Goal: Task Accomplishment & Management: Manage account settings

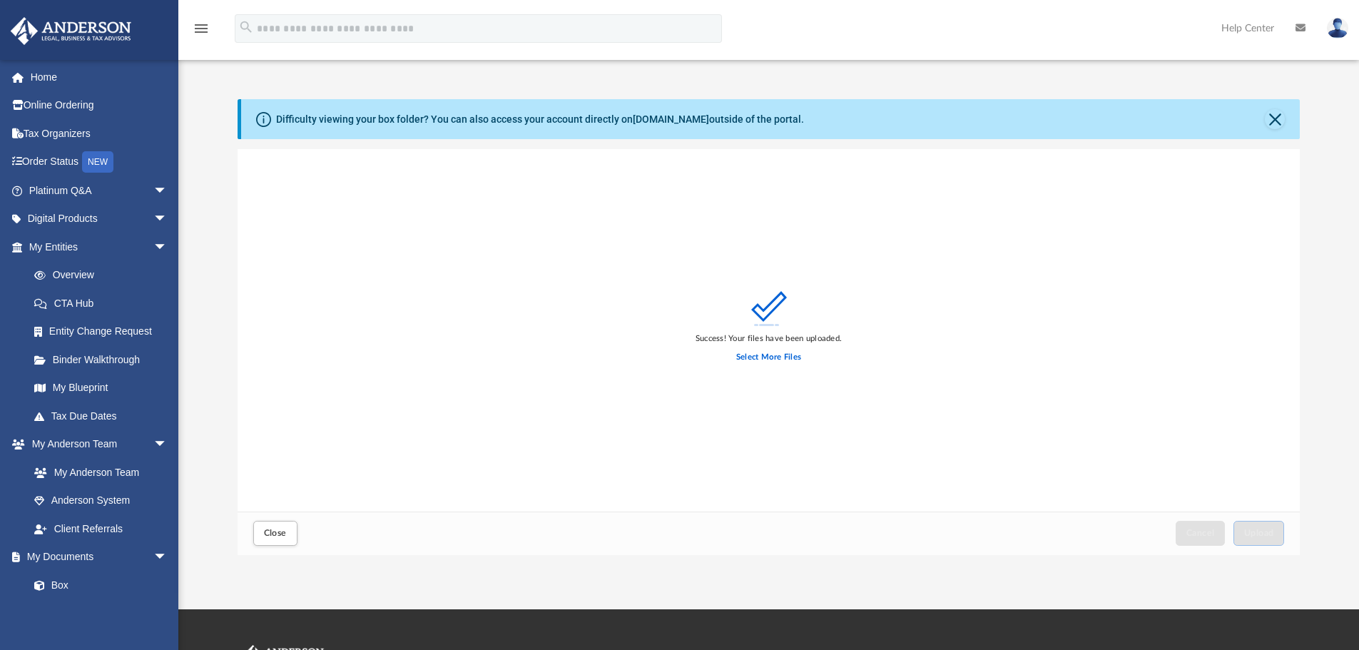
scroll to position [351, 1051]
click at [280, 534] on span "Close" at bounding box center [275, 533] width 23 height 9
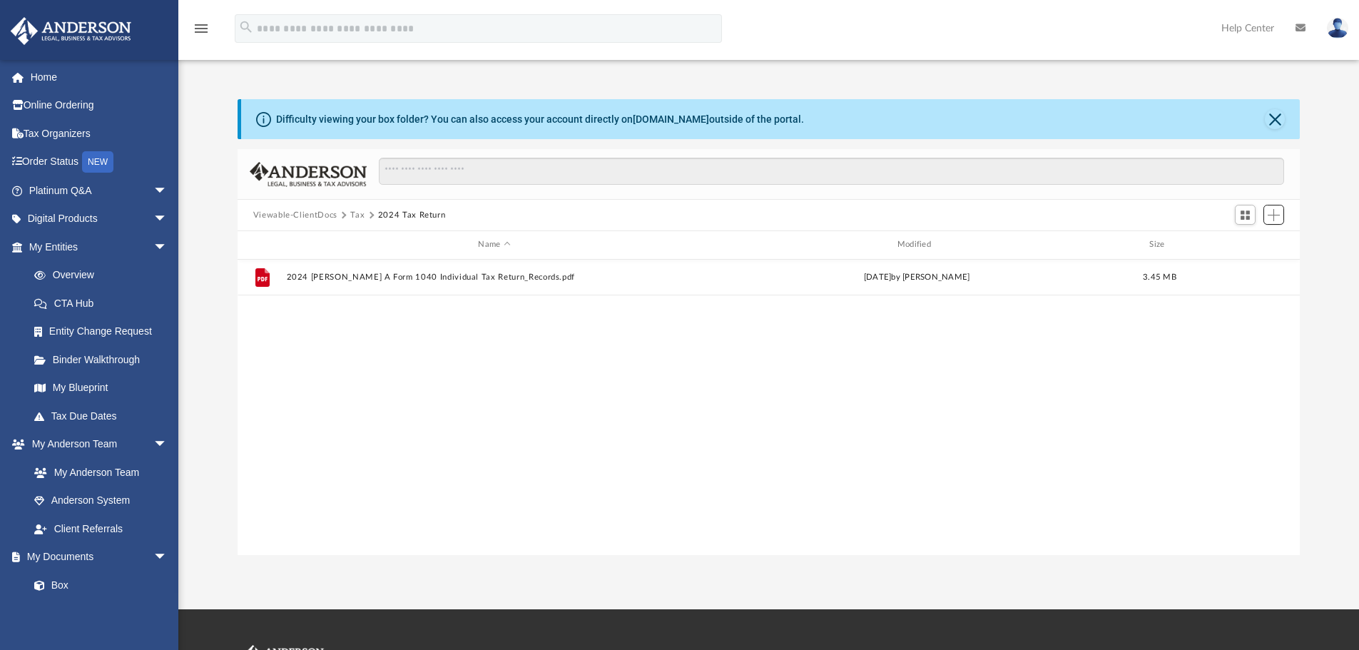
scroll to position [314, 1051]
click at [355, 215] on button "Tax" at bounding box center [357, 215] width 14 height 13
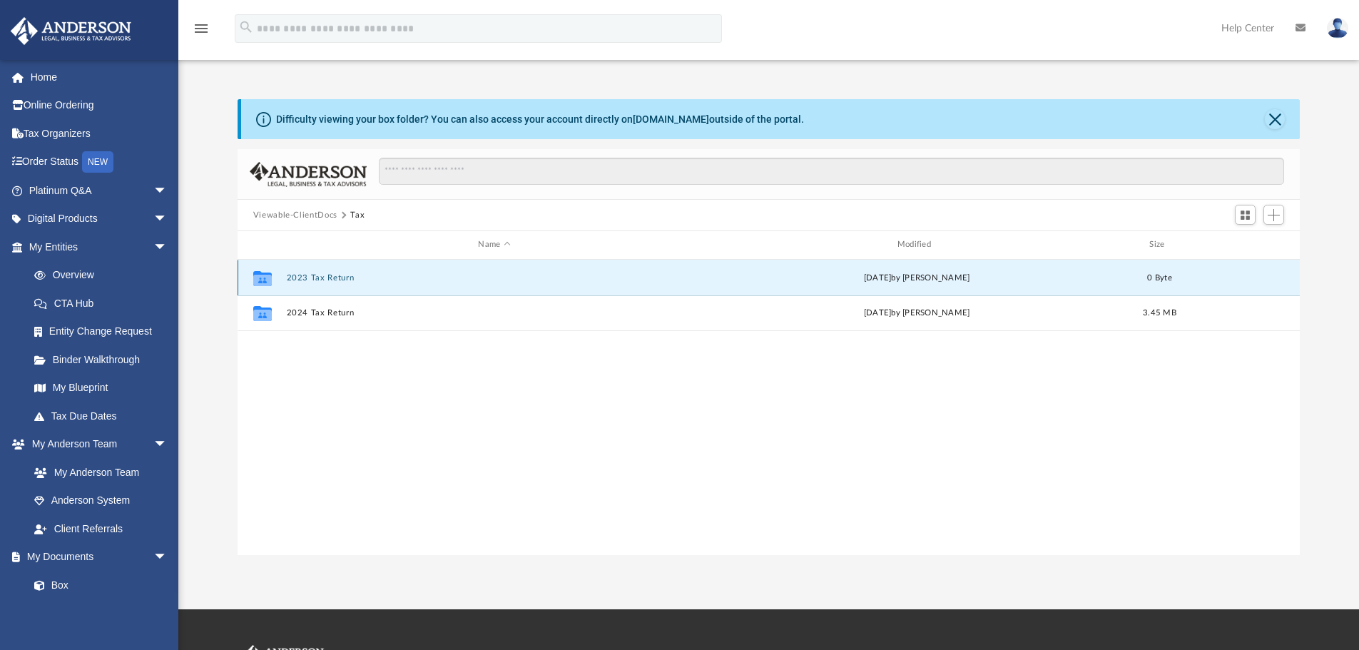
click at [317, 278] on button "2023 Tax Return" at bounding box center [494, 277] width 416 height 9
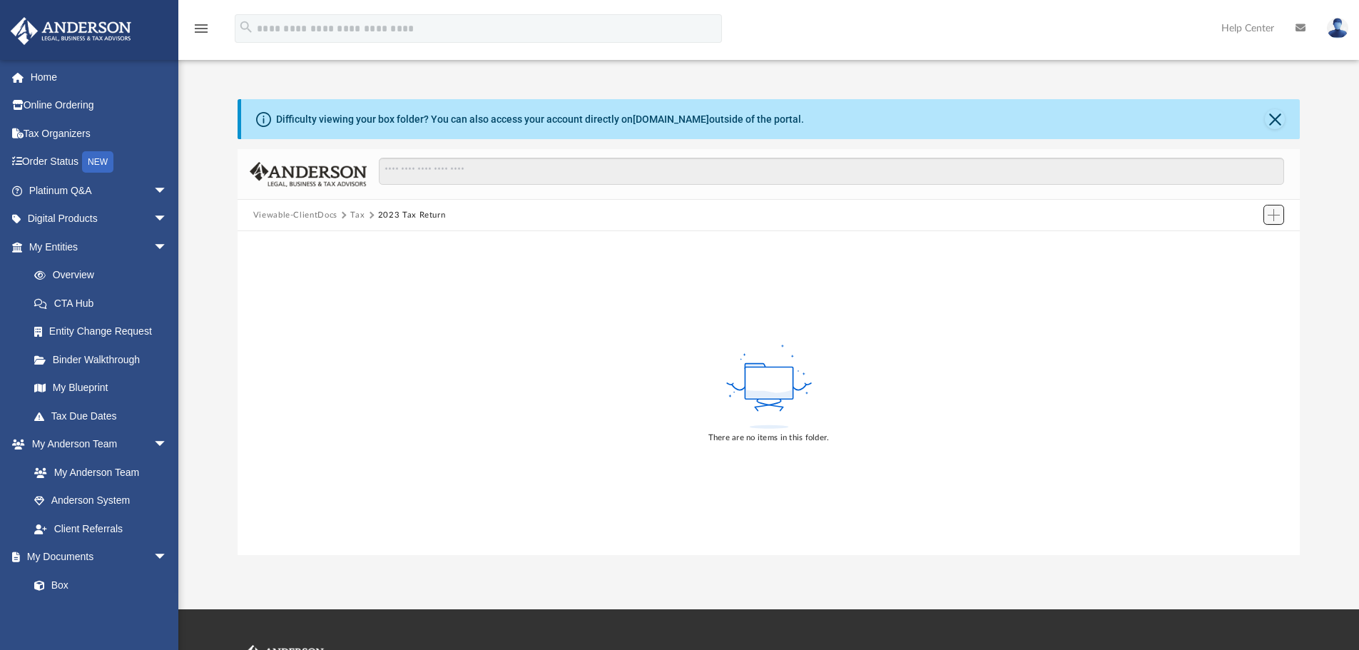
click at [1275, 214] on span "Add" at bounding box center [1274, 215] width 12 height 12
click at [1246, 243] on li "Upload" at bounding box center [1253, 243] width 46 height 15
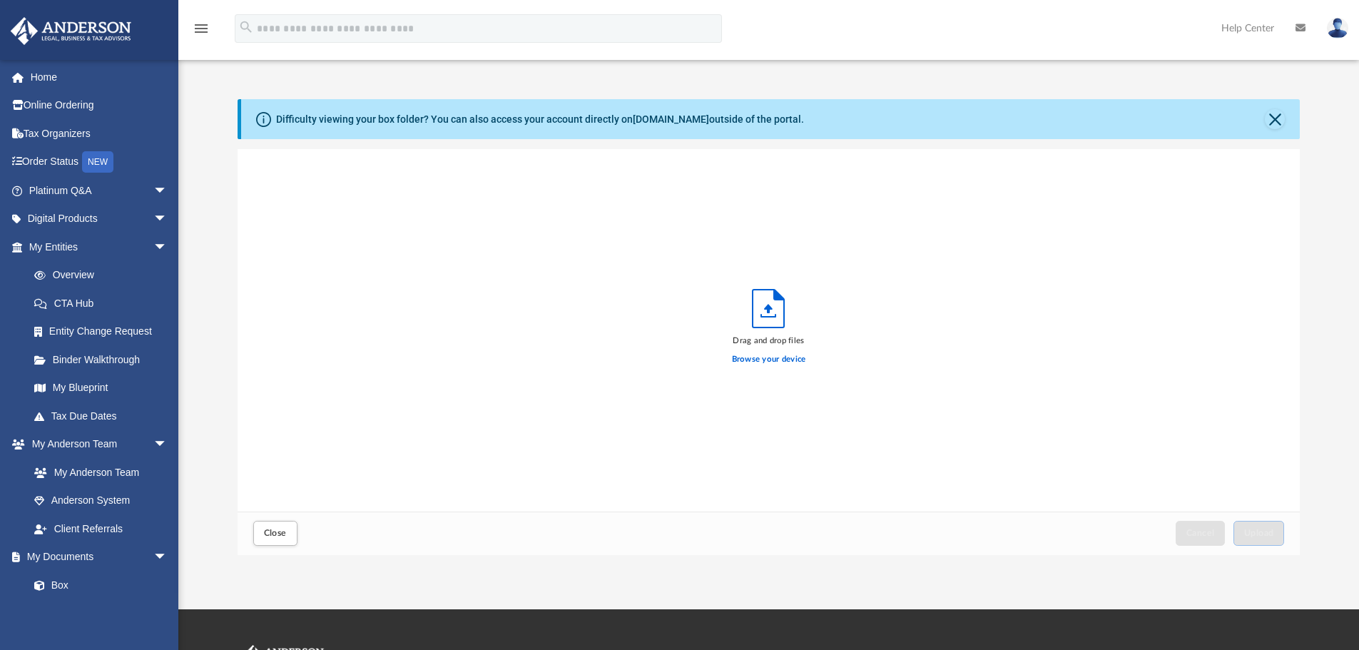
scroll to position [351, 1051]
click at [1263, 539] on button "Upload" at bounding box center [1258, 533] width 51 height 25
click at [275, 534] on span "Close" at bounding box center [275, 533] width 23 height 9
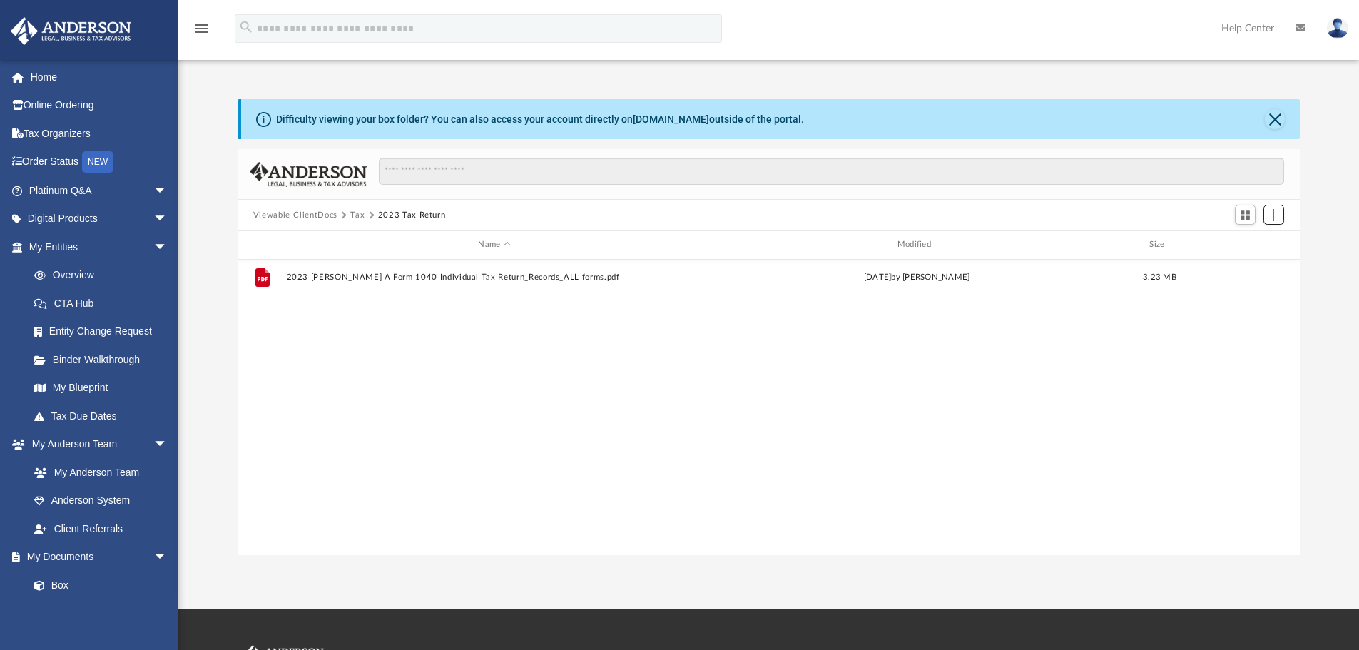
scroll to position [314, 1051]
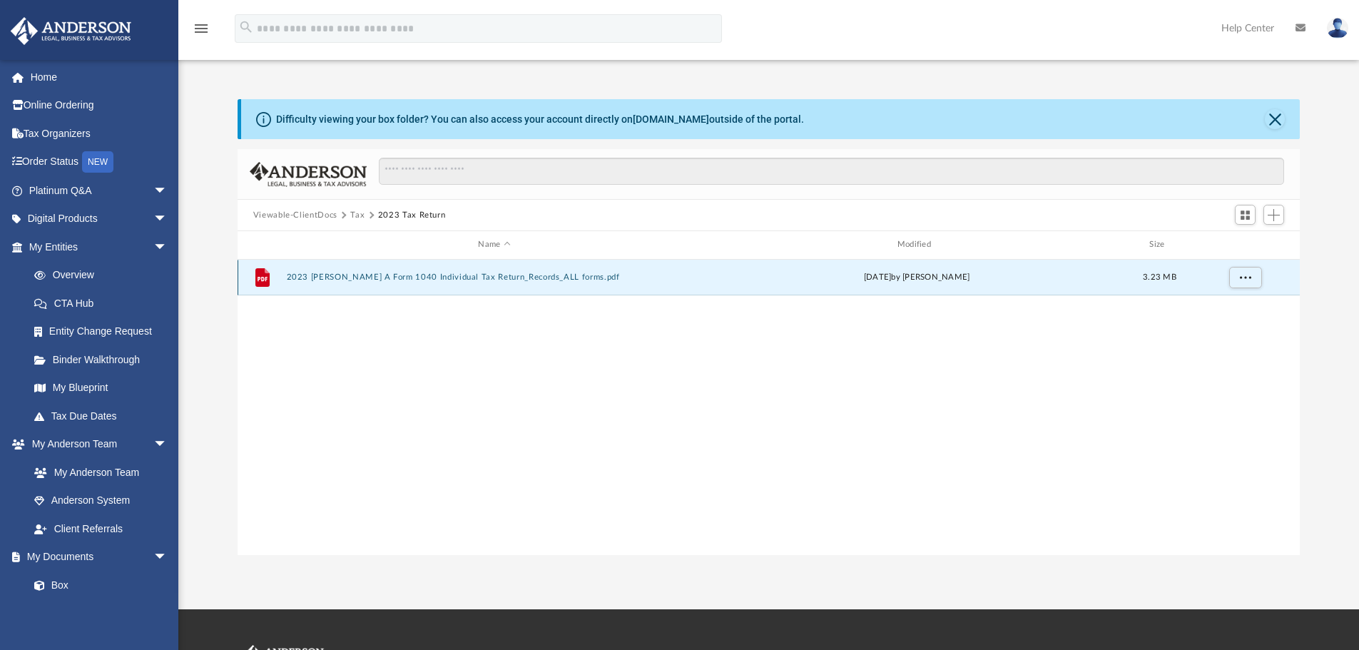
click at [535, 277] on button "2023 Pfefferkorn A Form 1040 Individual Tax Return_Records_ALL forms.pdf" at bounding box center [494, 276] width 416 height 9
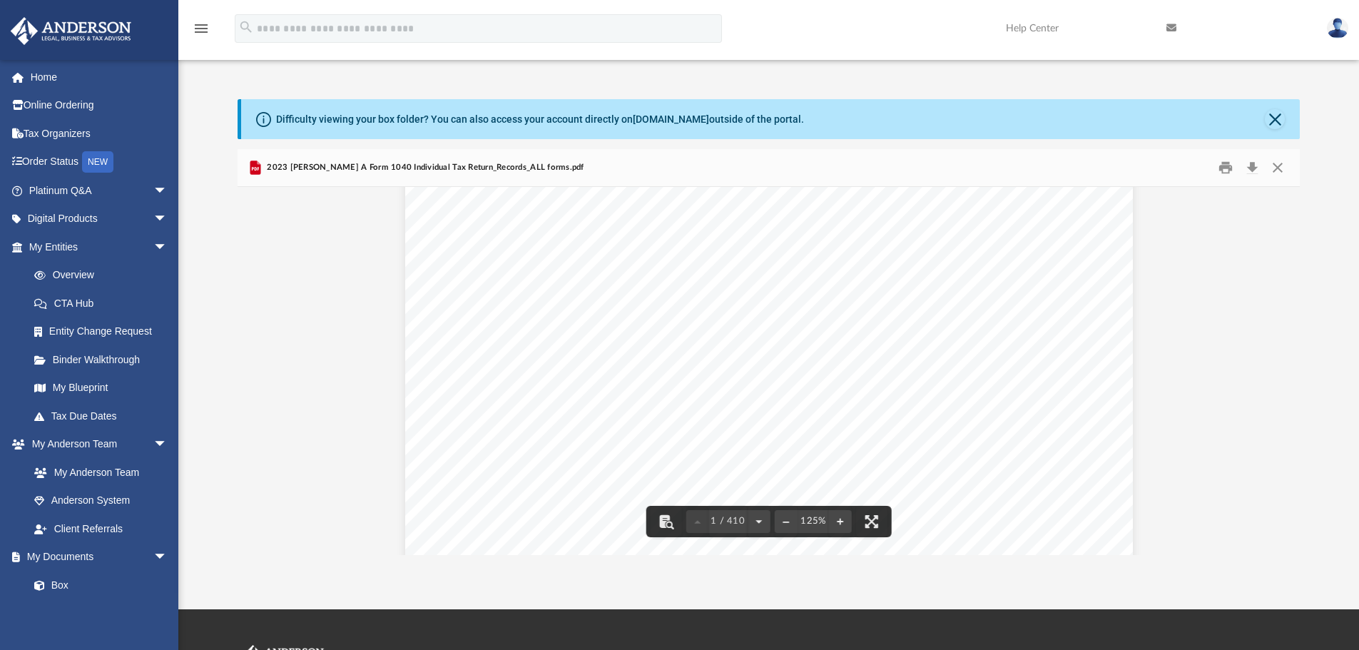
scroll to position [0, 0]
click at [71, 74] on link "Home" at bounding box center [99, 77] width 179 height 29
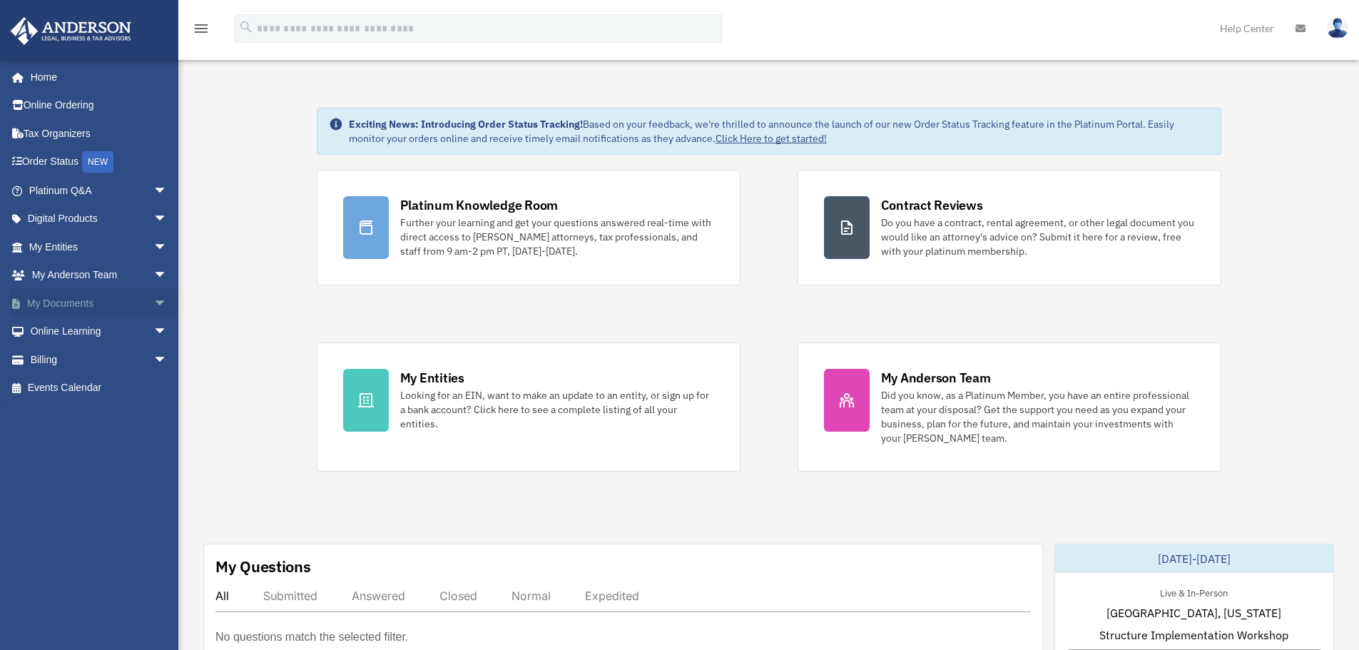
click at [71, 305] on link "My Documents arrow_drop_down" at bounding box center [99, 303] width 179 height 29
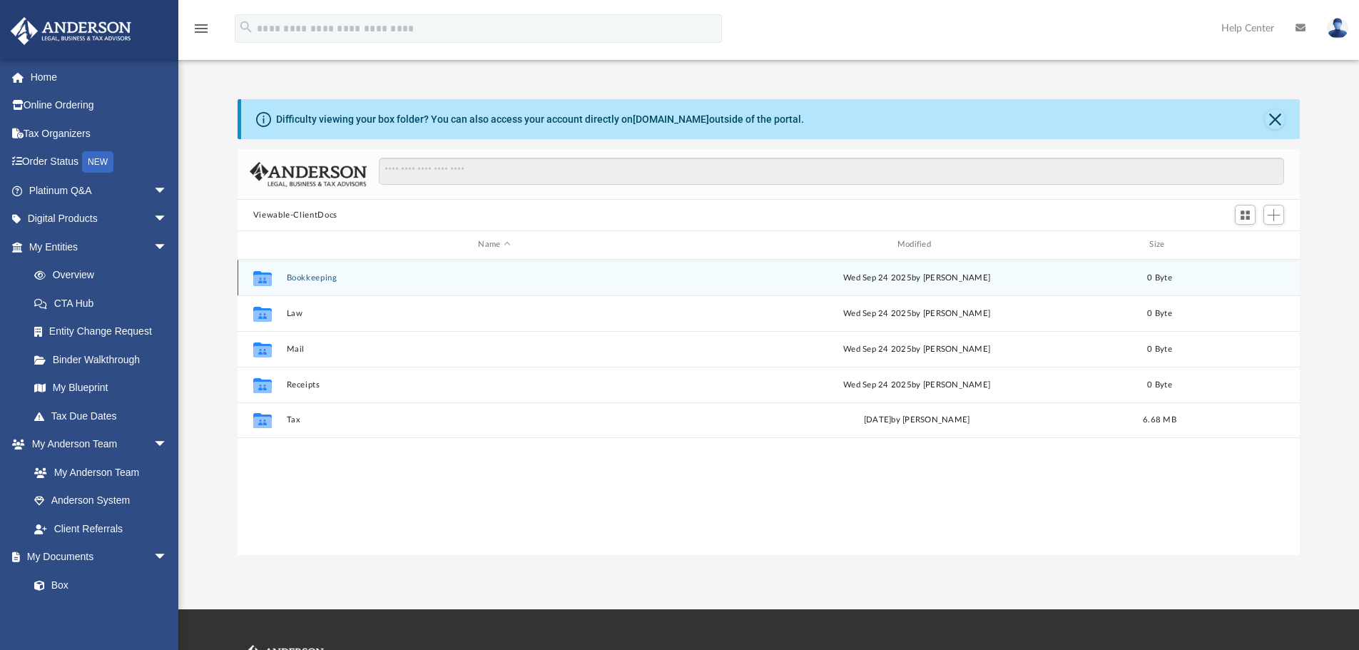
scroll to position [314, 1051]
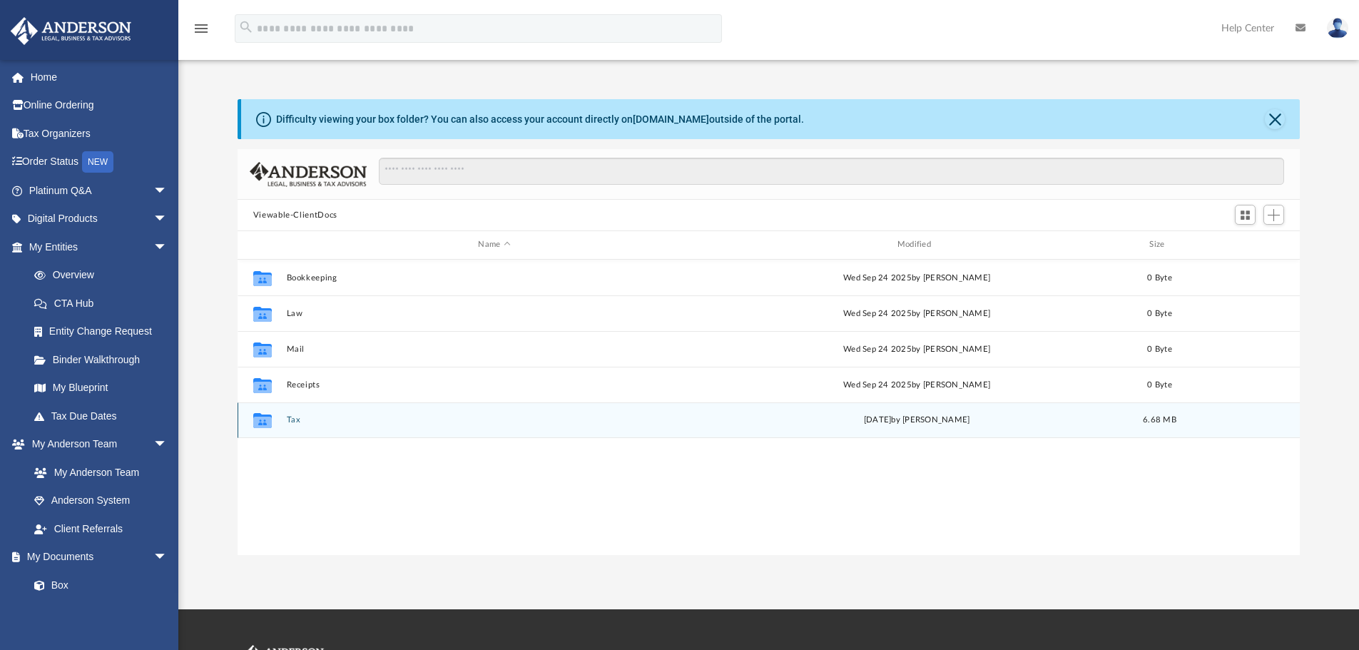
click at [288, 419] on button "Tax" at bounding box center [494, 419] width 416 height 9
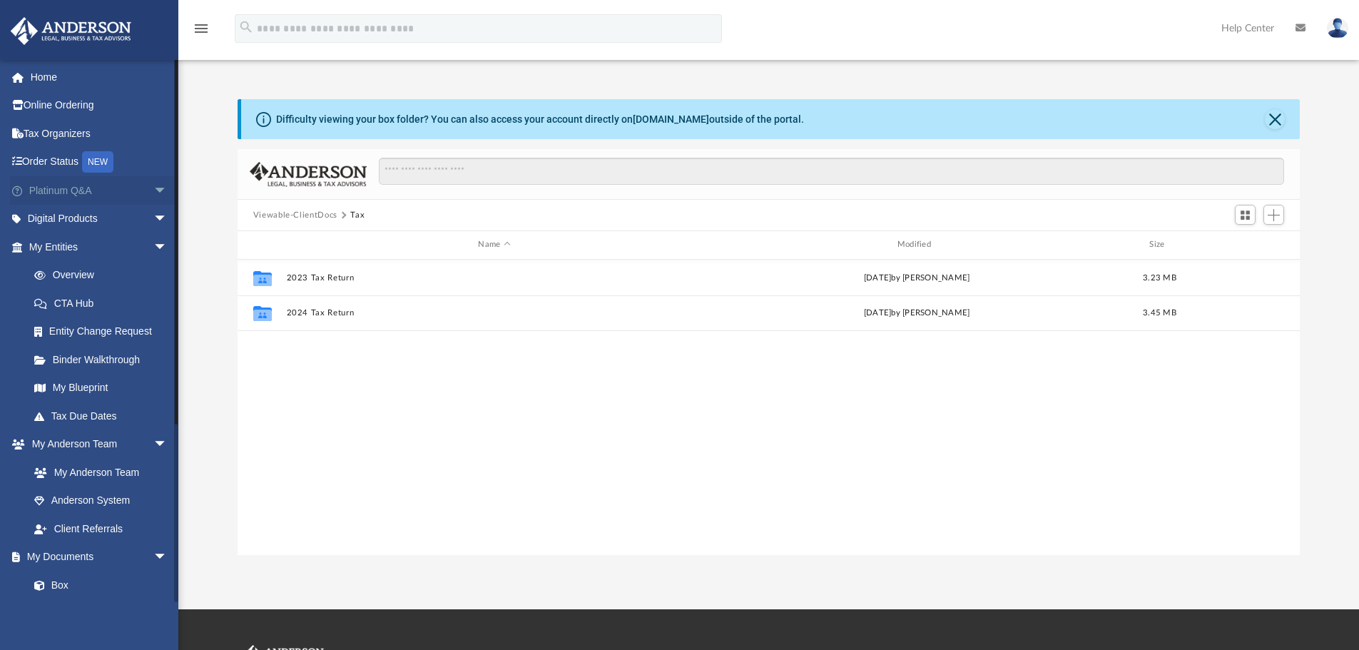
click at [57, 198] on link "Platinum Q&A arrow_drop_down" at bounding box center [99, 190] width 179 height 29
click at [153, 194] on span "arrow_drop_down" at bounding box center [167, 190] width 29 height 29
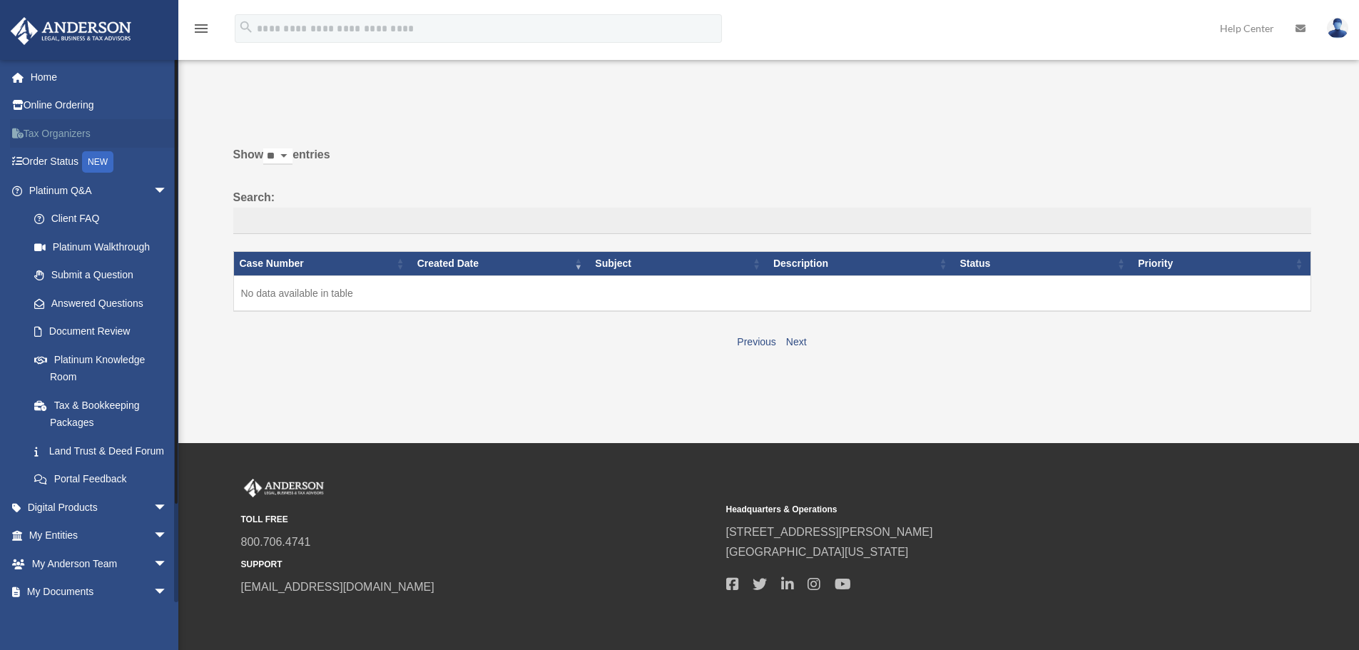
click at [73, 129] on link "Tax Organizers" at bounding box center [99, 133] width 179 height 29
click at [63, 110] on link "Online Ordering" at bounding box center [99, 105] width 179 height 29
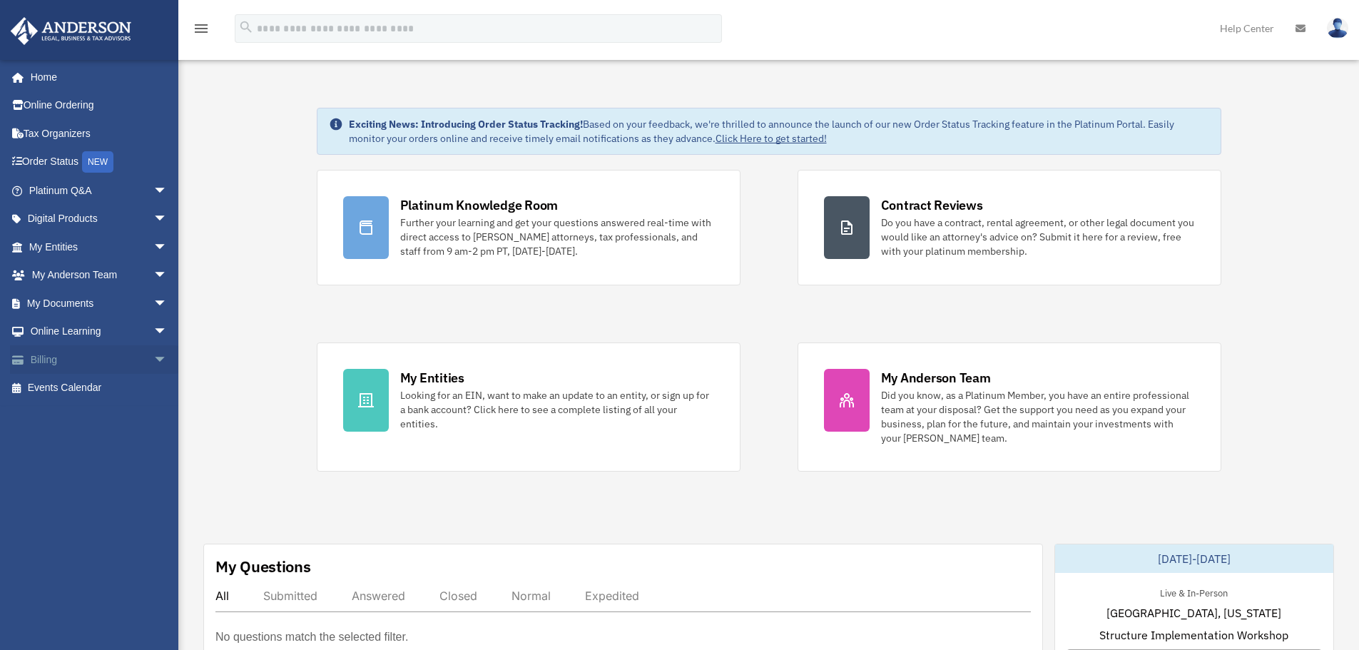
click at [153, 362] on span "arrow_drop_down" at bounding box center [167, 359] width 29 height 29
click at [75, 473] on link "Events Calendar" at bounding box center [99, 473] width 179 height 29
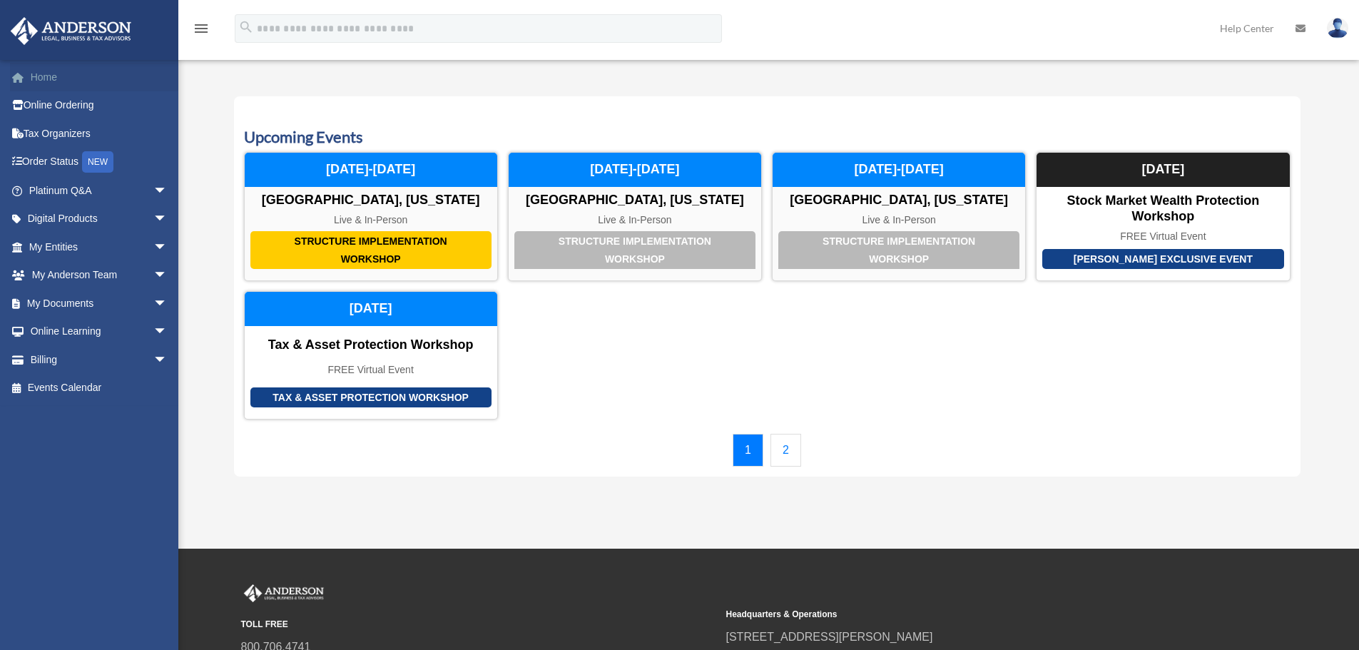
click at [44, 79] on link "Home" at bounding box center [99, 77] width 179 height 29
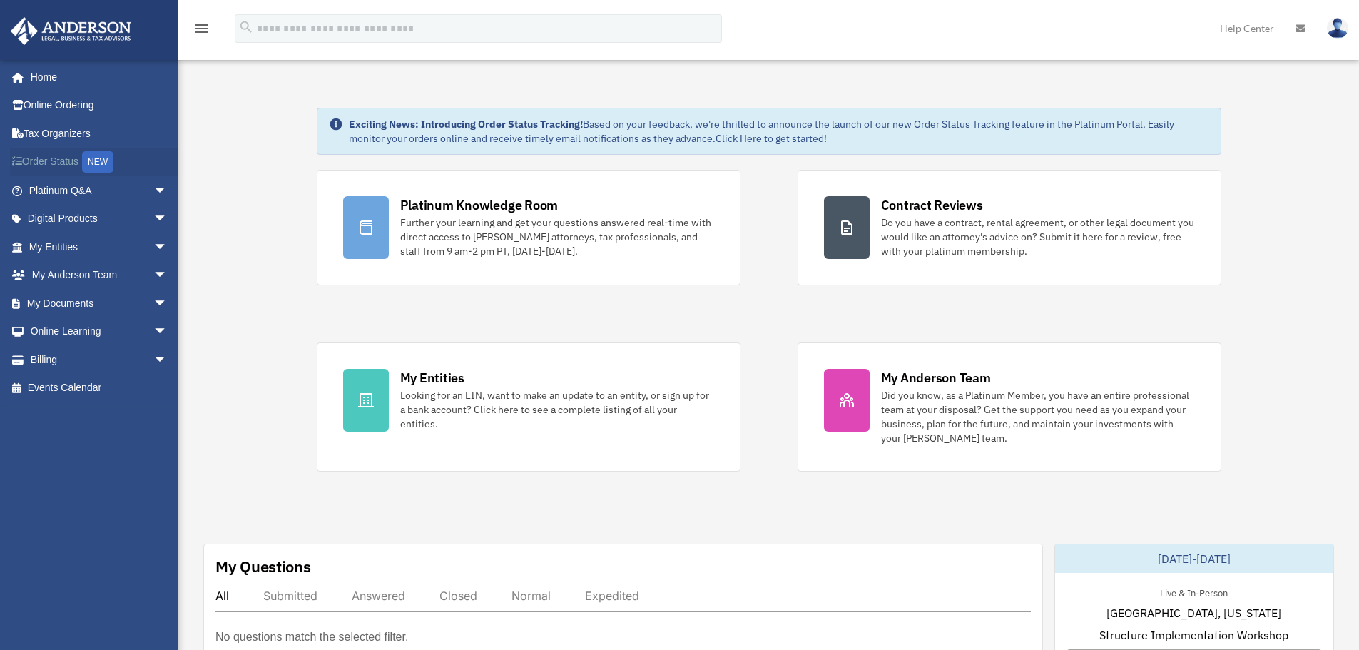
click at [83, 164] on link "Order Status NEW" at bounding box center [99, 162] width 179 height 29
